Goal: Information Seeking & Learning: Learn about a topic

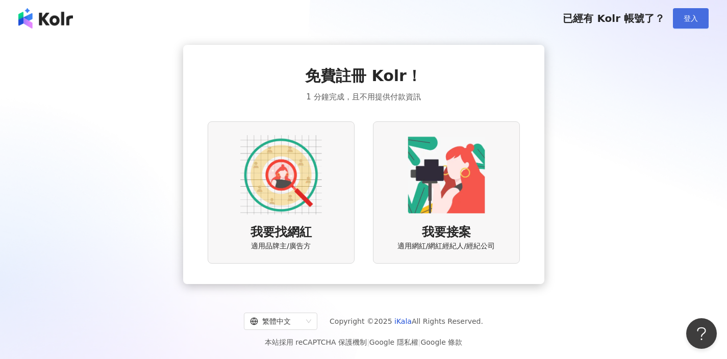
click at [682, 17] on button "登入" at bounding box center [691, 18] width 36 height 20
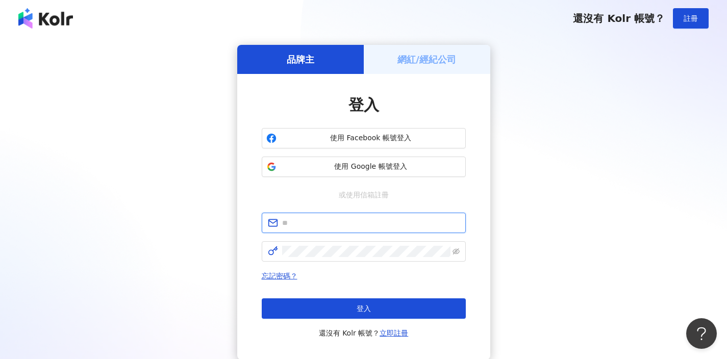
click at [290, 222] on input "text" at bounding box center [370, 222] width 177 height 11
type input "**********"
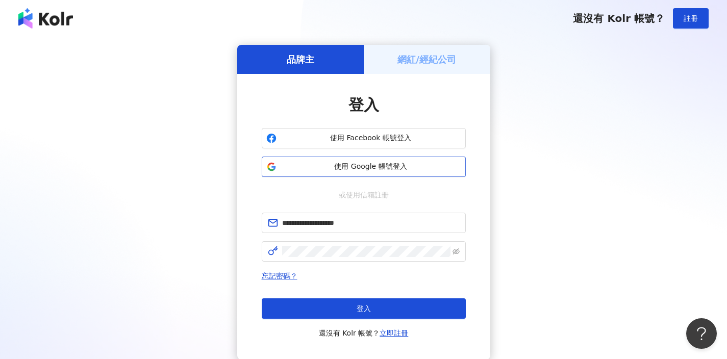
click at [396, 167] on span "使用 Google 帳號登入" at bounding box center [370, 167] width 181 height 10
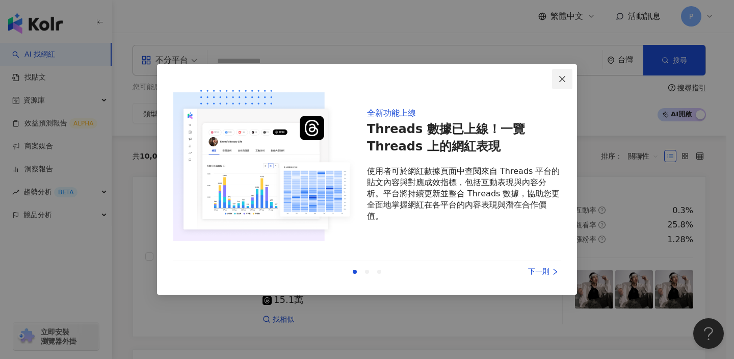
click at [563, 79] on icon "close" at bounding box center [562, 78] width 6 height 6
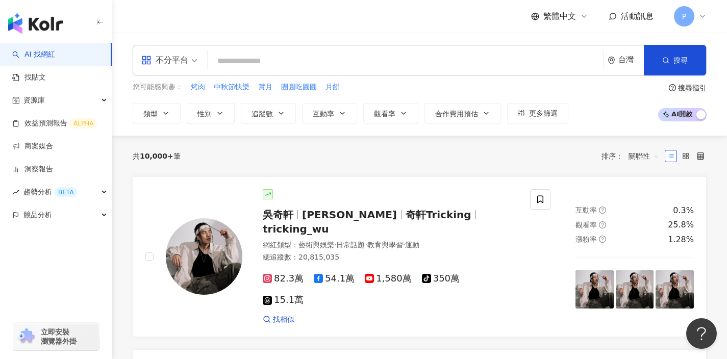
click at [219, 62] on input "search" at bounding box center [405, 61] width 387 height 19
paste input "********"
type input "********"
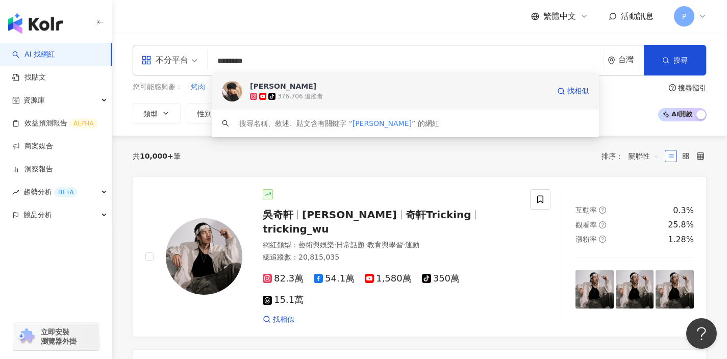
click at [310, 95] on div "376,706 追蹤者" at bounding box center [299, 96] width 45 height 9
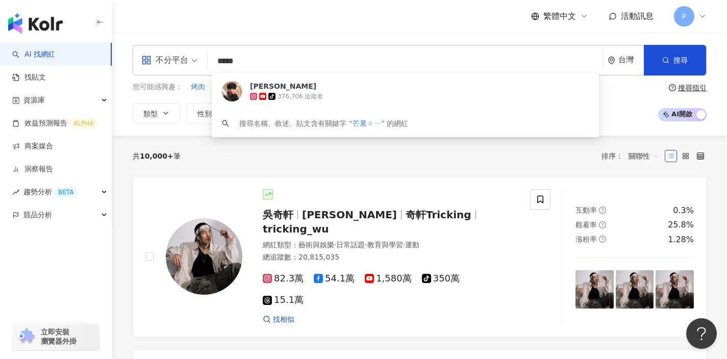
type input "***"
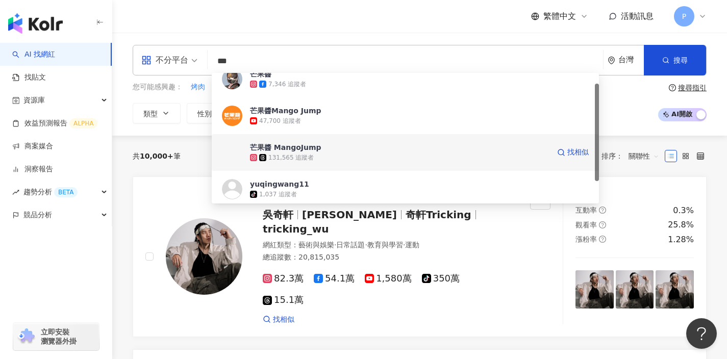
scroll to position [14, 0]
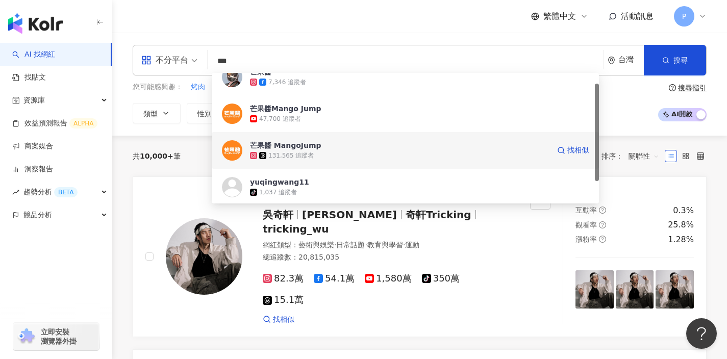
click at [344, 155] on div "131,565 追蹤者" at bounding box center [399, 155] width 299 height 10
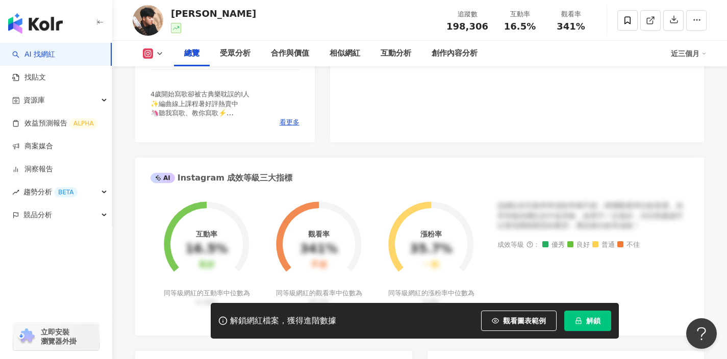
scroll to position [285, 0]
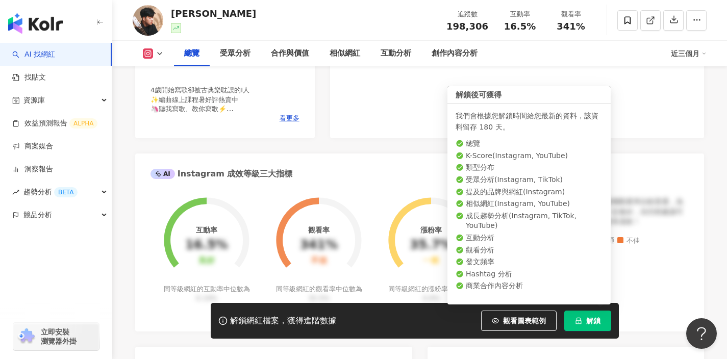
click at [586, 314] on button "解鎖" at bounding box center [587, 321] width 47 height 20
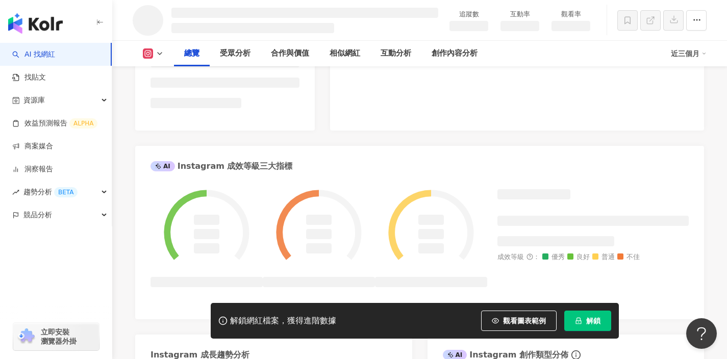
scroll to position [322, 0]
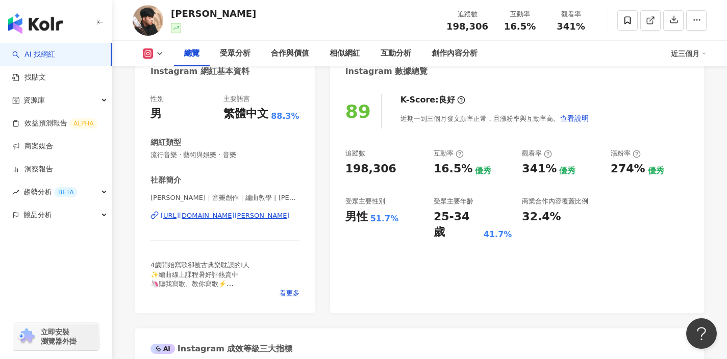
scroll to position [111, 0]
click at [238, 56] on div "受眾分析" at bounding box center [235, 53] width 31 height 12
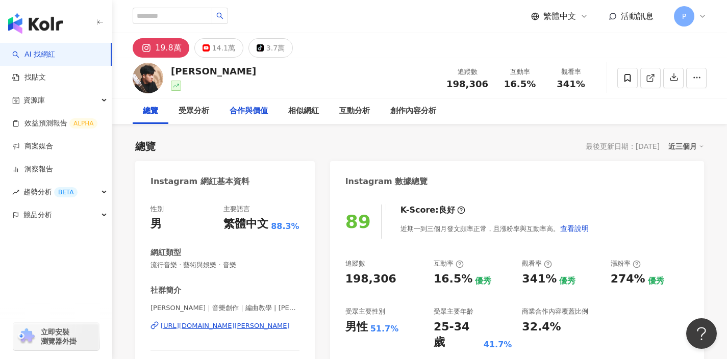
click at [244, 114] on div "合作與價值" at bounding box center [248, 111] width 38 height 12
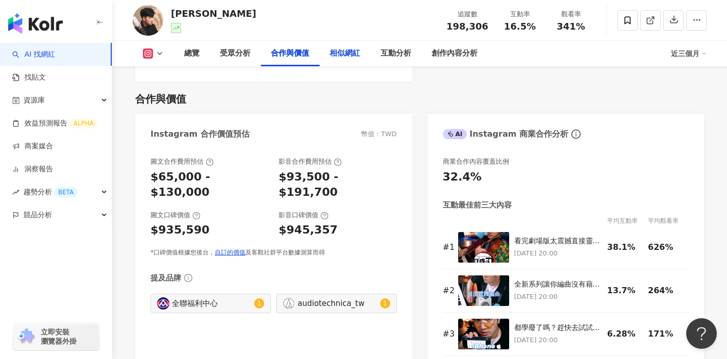
click at [332, 54] on div "相似網紅" at bounding box center [344, 53] width 31 height 12
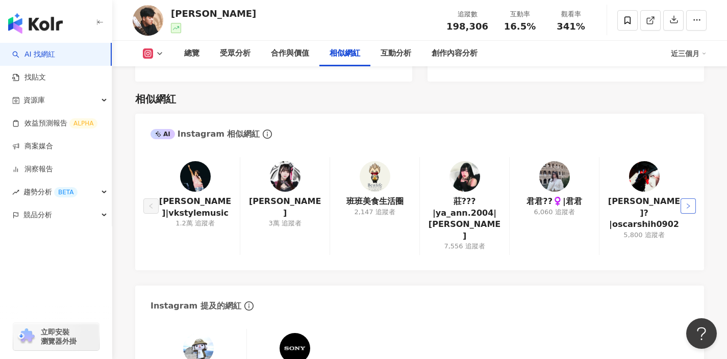
click at [686, 198] on button "button" at bounding box center [687, 205] width 15 height 15
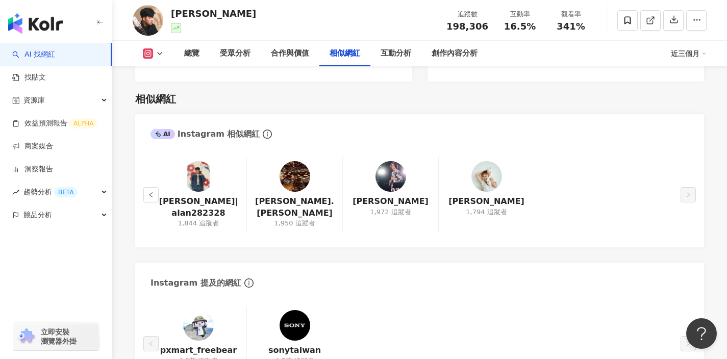
click at [195, 166] on img at bounding box center [198, 176] width 31 height 31
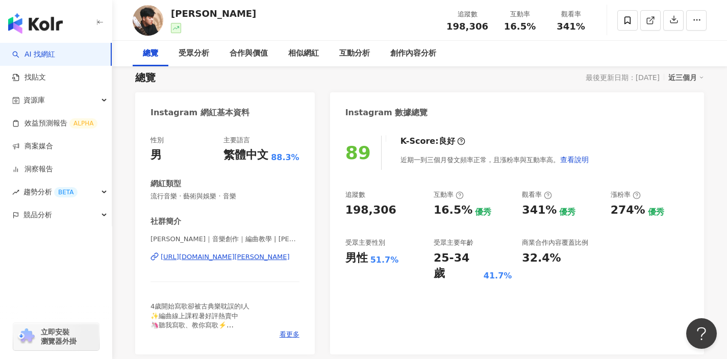
scroll to position [0, 0]
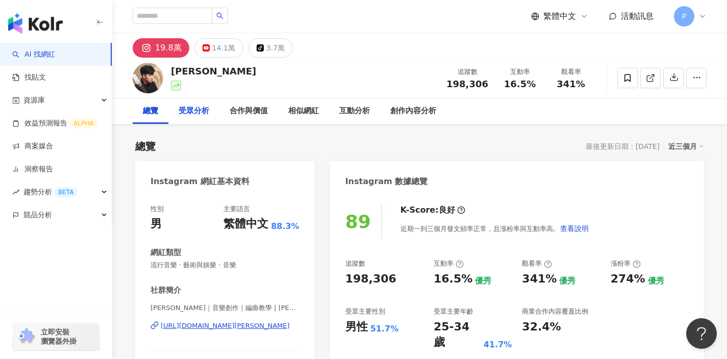
click at [191, 113] on div "受眾分析" at bounding box center [193, 111] width 31 height 12
click at [344, 182] on div "Instagram 數據總覽" at bounding box center [517, 177] width 374 height 33
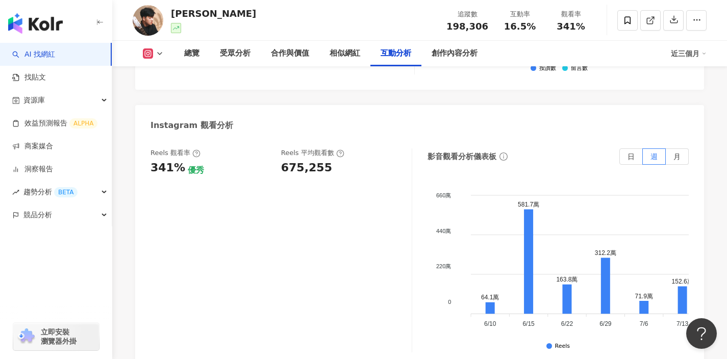
scroll to position [2260, 0]
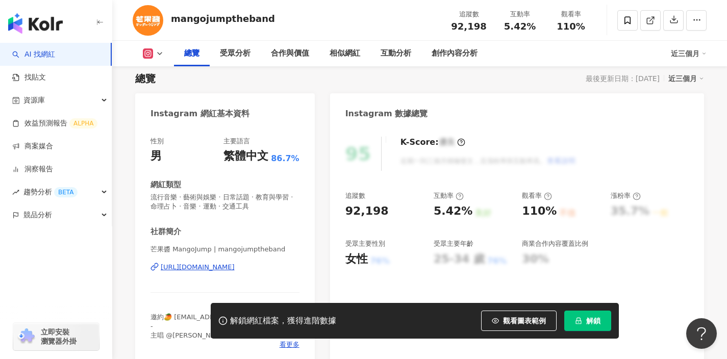
scroll to position [68, 0]
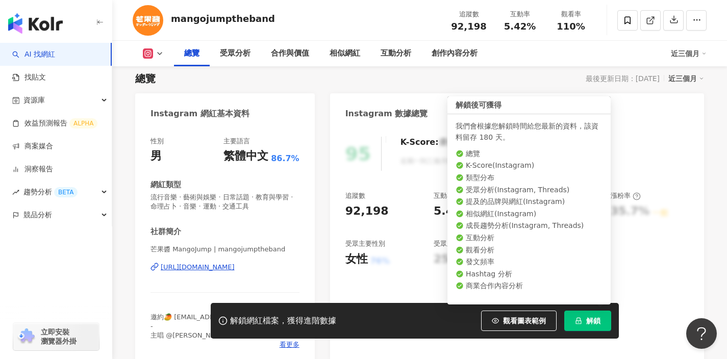
click at [573, 317] on button "解鎖" at bounding box center [587, 321] width 47 height 20
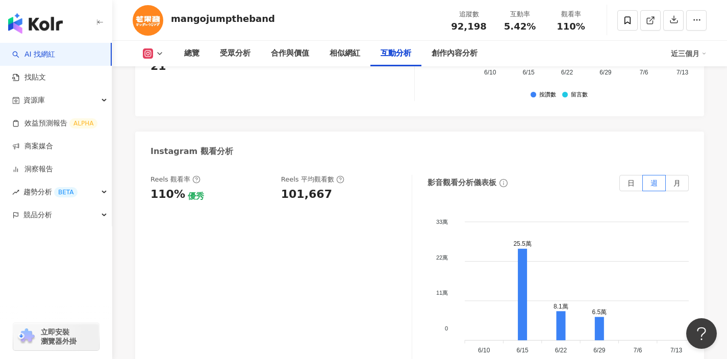
scroll to position [2312, 0]
